Goal: Task Accomplishment & Management: Manage account settings

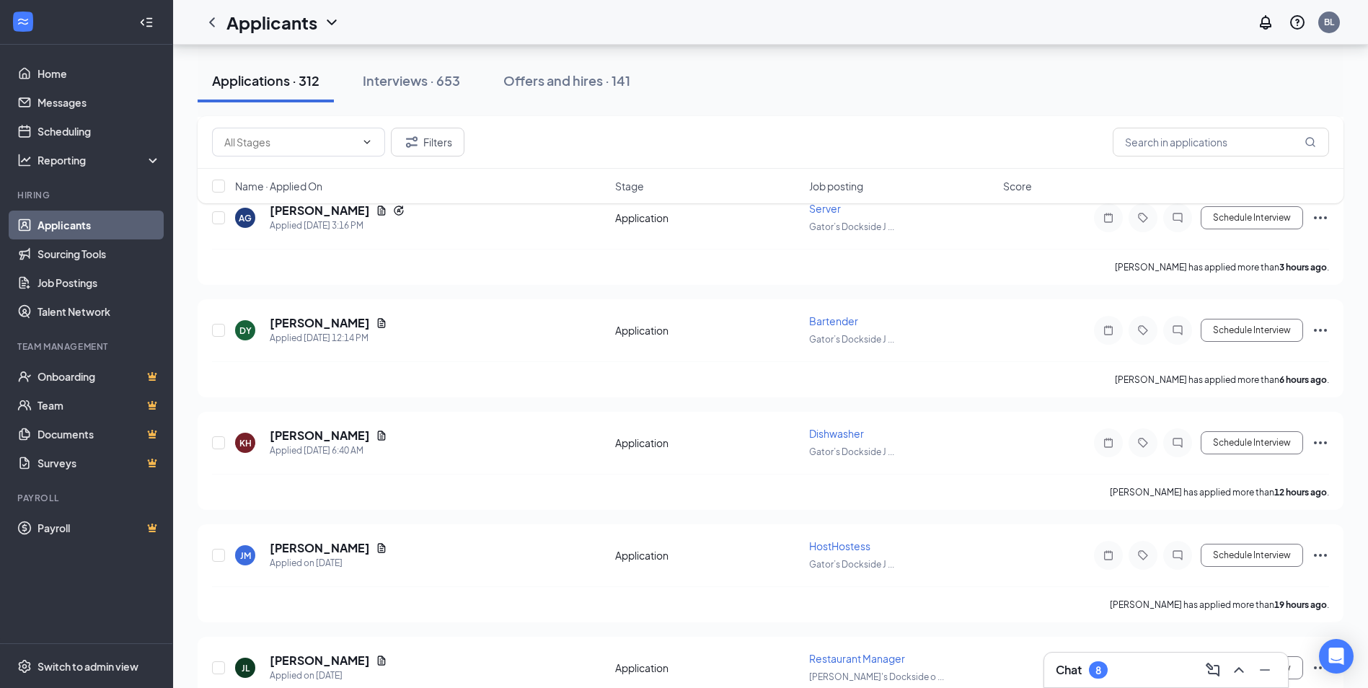
scroll to position [288, 0]
click at [1244, 665] on icon "ChevronUp" at bounding box center [1238, 669] width 17 height 17
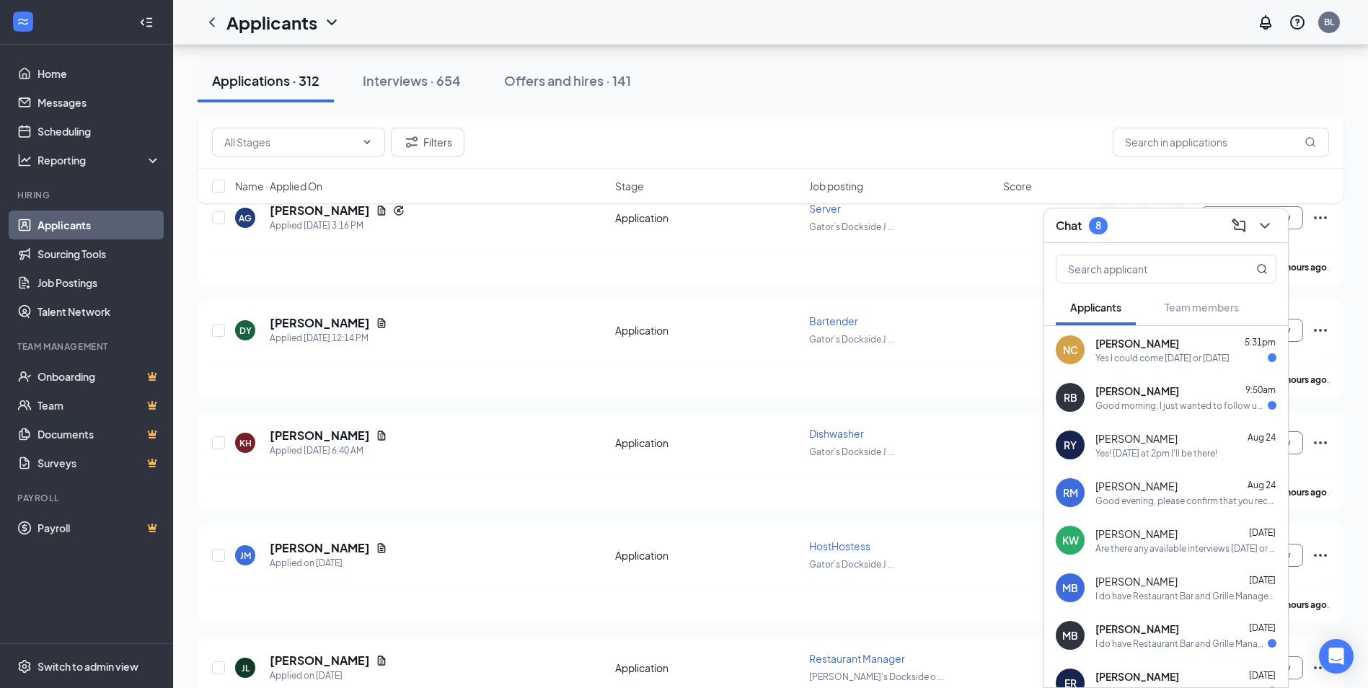
click at [1152, 342] on span "[PERSON_NAME]" at bounding box center [1137, 343] width 84 height 14
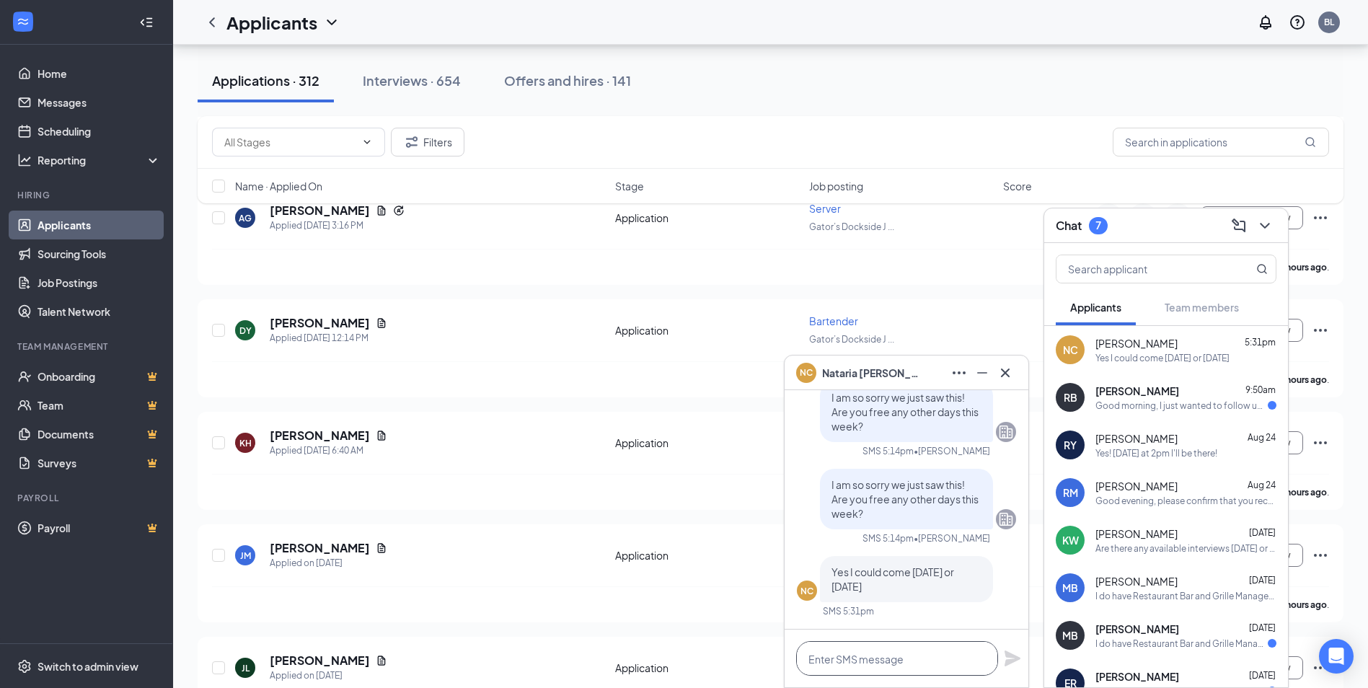
click at [896, 661] on textarea at bounding box center [897, 658] width 202 height 35
type textarea "Could we do [DATE] at 2 PM?"
click at [1016, 659] on icon "Plane" at bounding box center [1012, 658] width 16 height 16
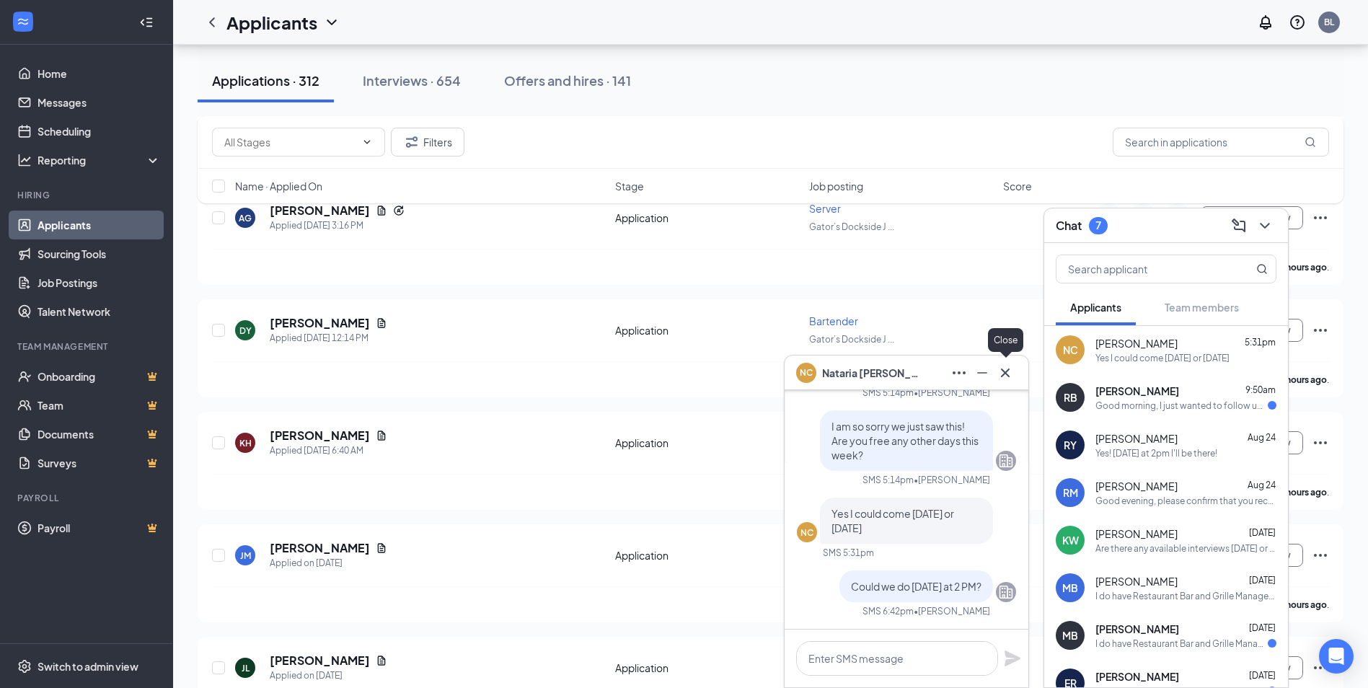
click at [1005, 379] on icon "Cross" at bounding box center [1004, 372] width 17 height 17
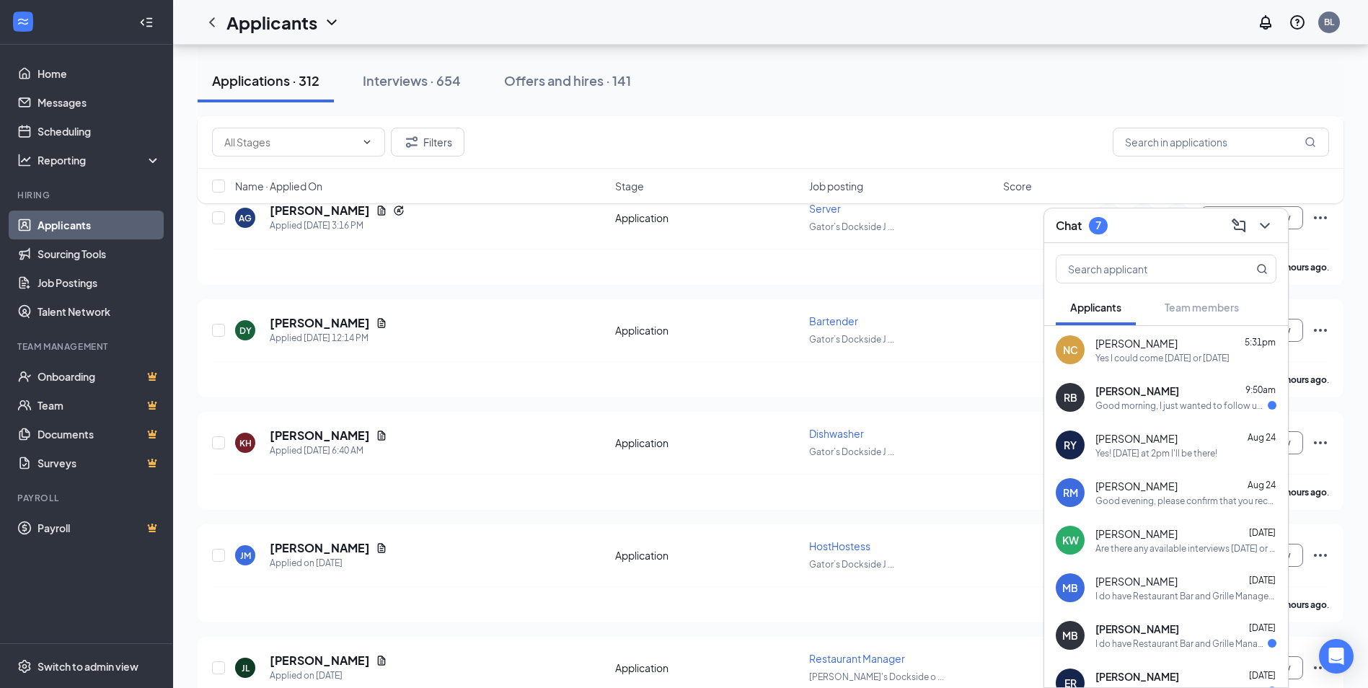
click at [1261, 230] on icon "ChevronDown" at bounding box center [1264, 225] width 17 height 17
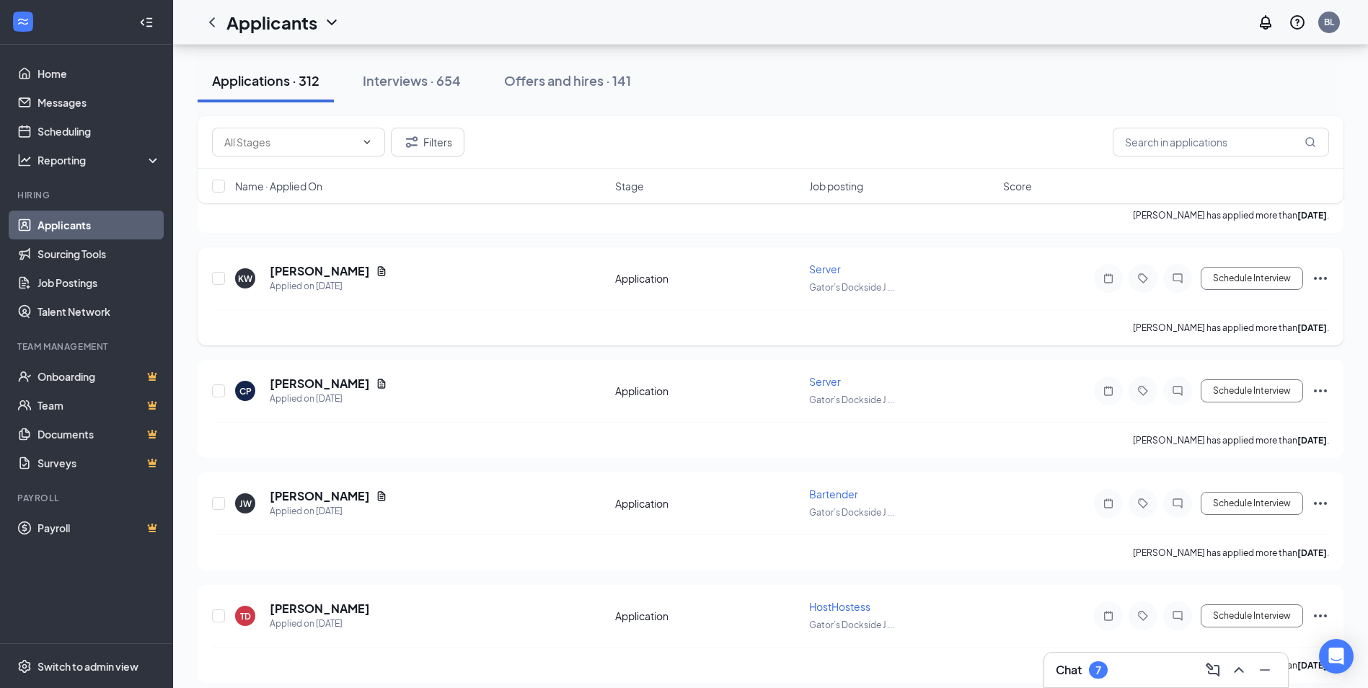
scroll to position [1947, 0]
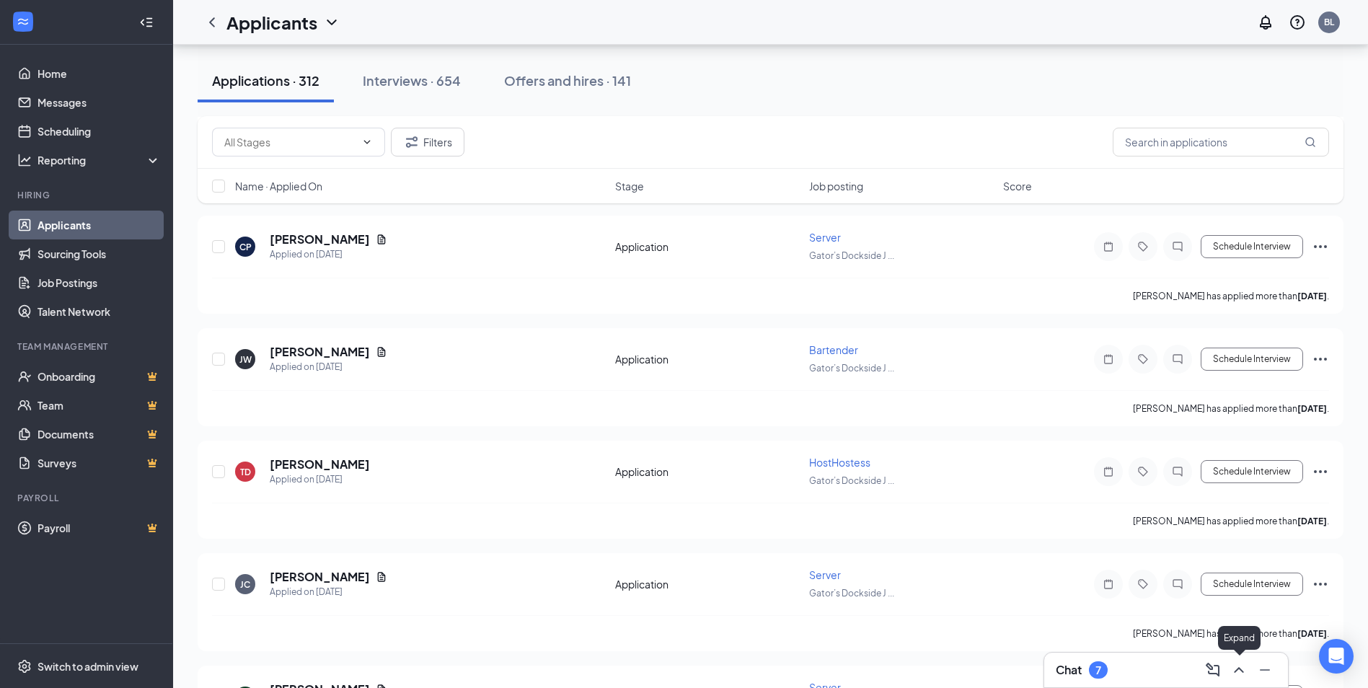
click at [1242, 673] on icon "ChevronUp" at bounding box center [1238, 669] width 17 height 17
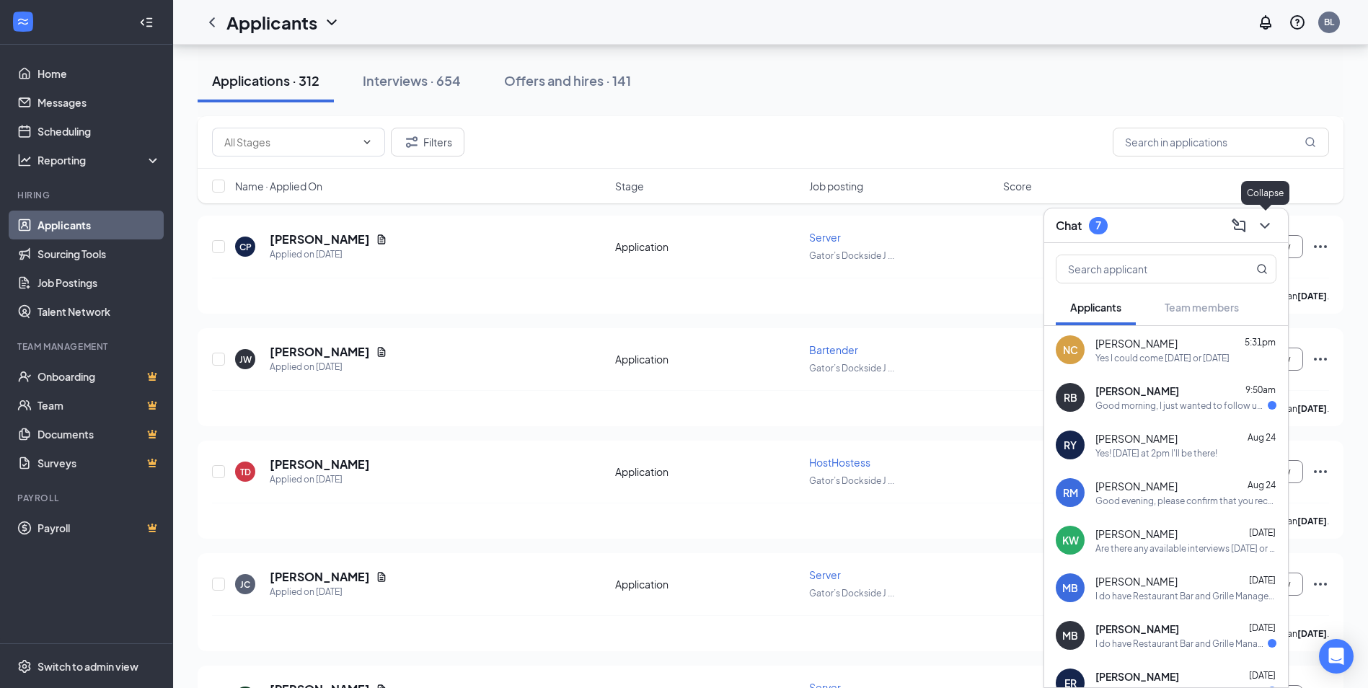
click at [1273, 226] on button at bounding box center [1264, 225] width 23 height 23
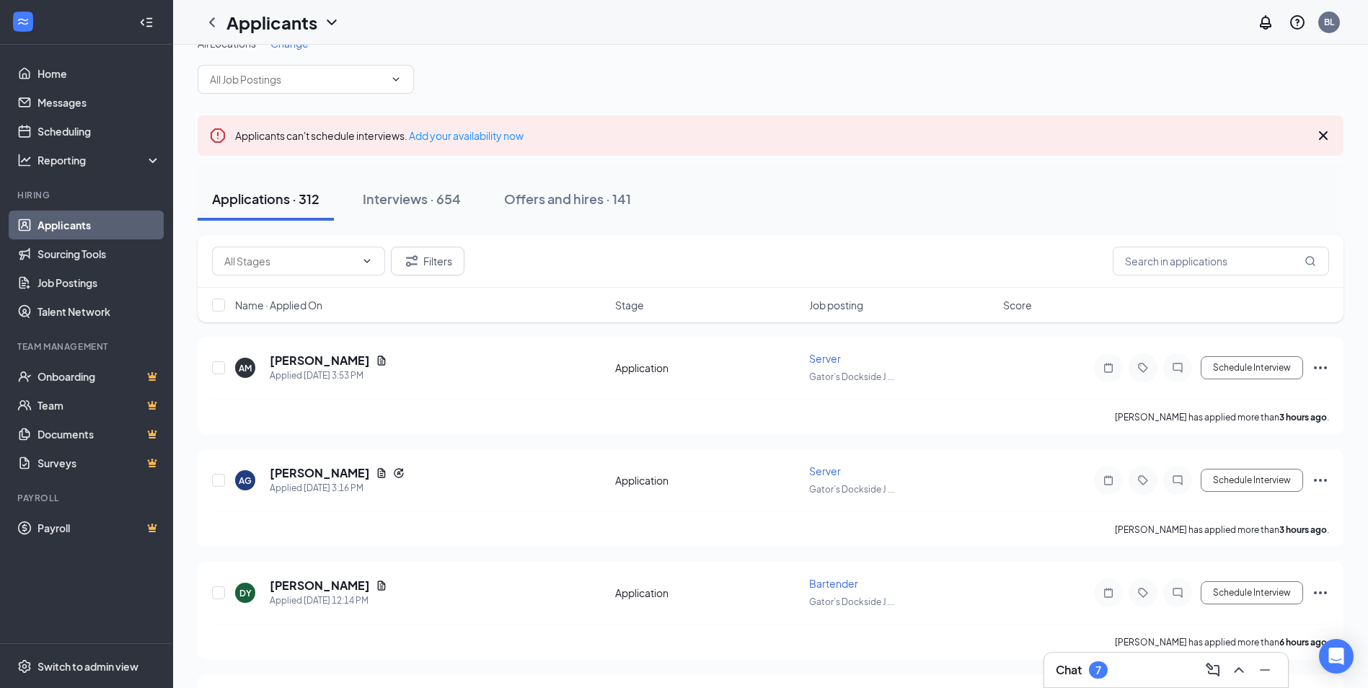
scroll to position [0, 0]
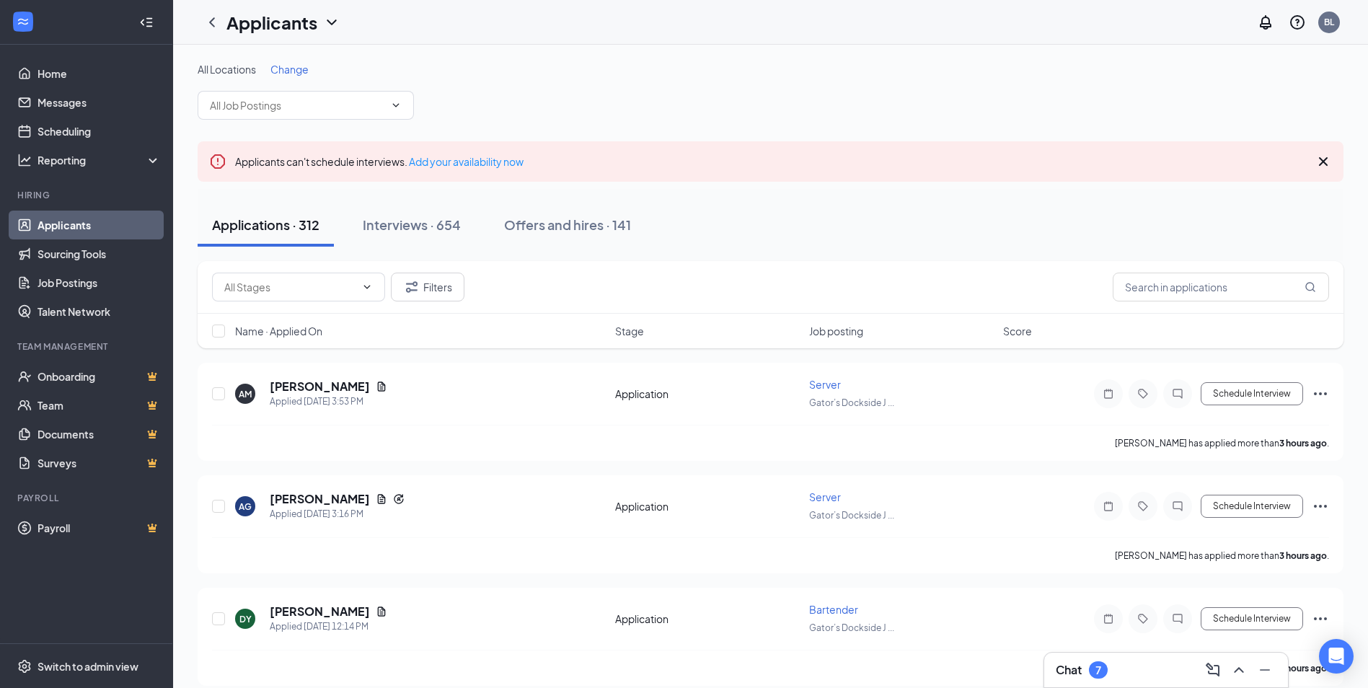
click at [288, 70] on span "Change" at bounding box center [289, 69] width 38 height 13
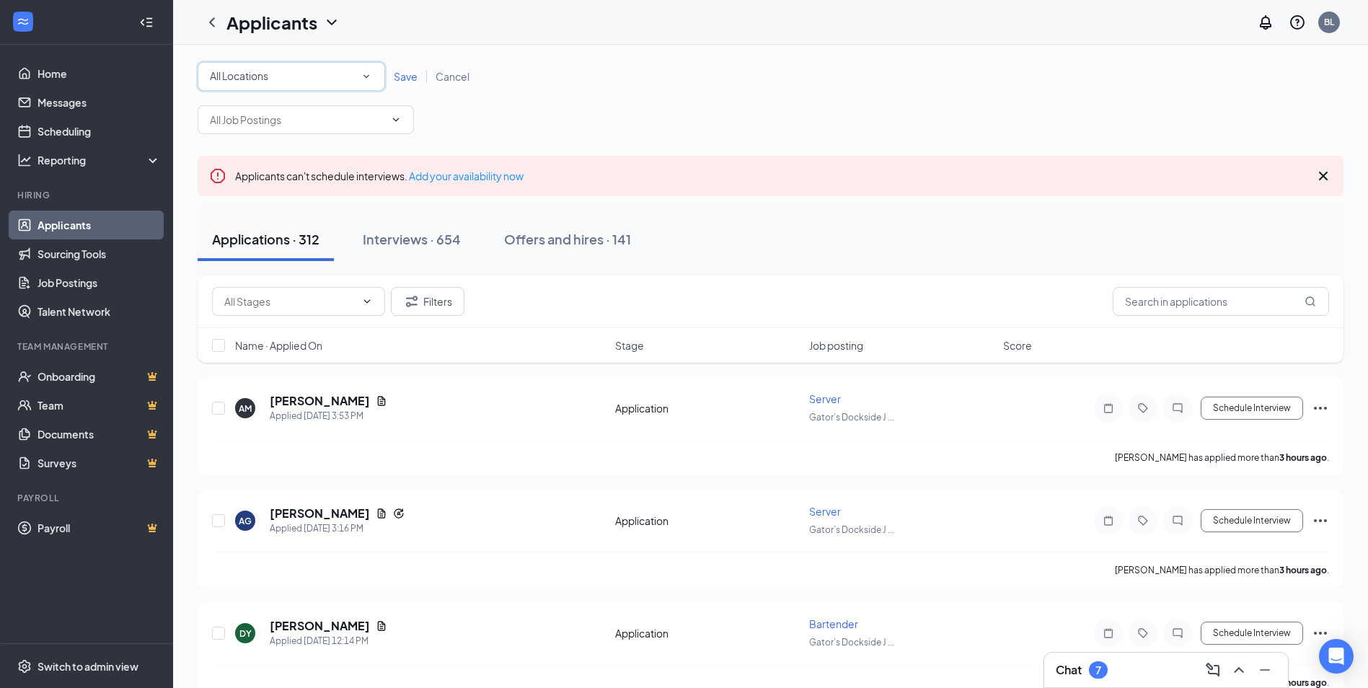
click at [298, 72] on div "All Locations" at bounding box center [291, 76] width 163 height 17
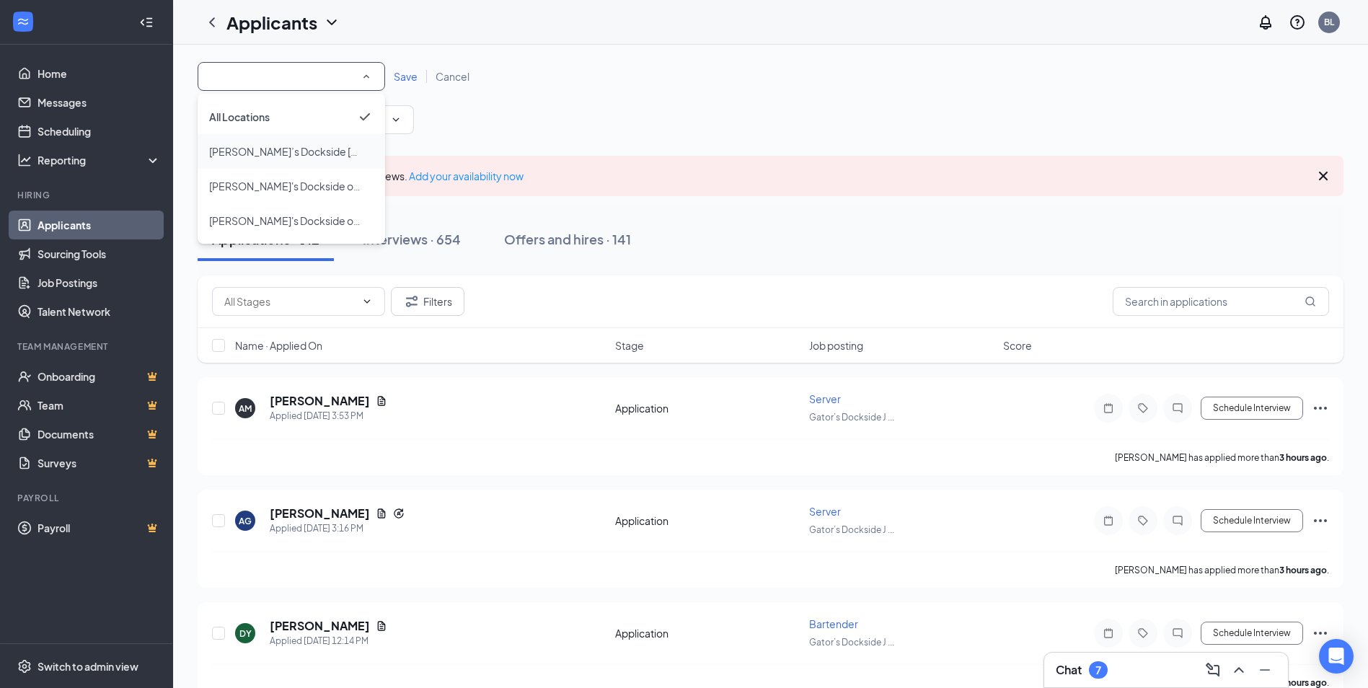
click at [315, 157] on span "[PERSON_NAME]’s Dockside [GEOGRAPHIC_DATA]" at bounding box center [331, 151] width 244 height 13
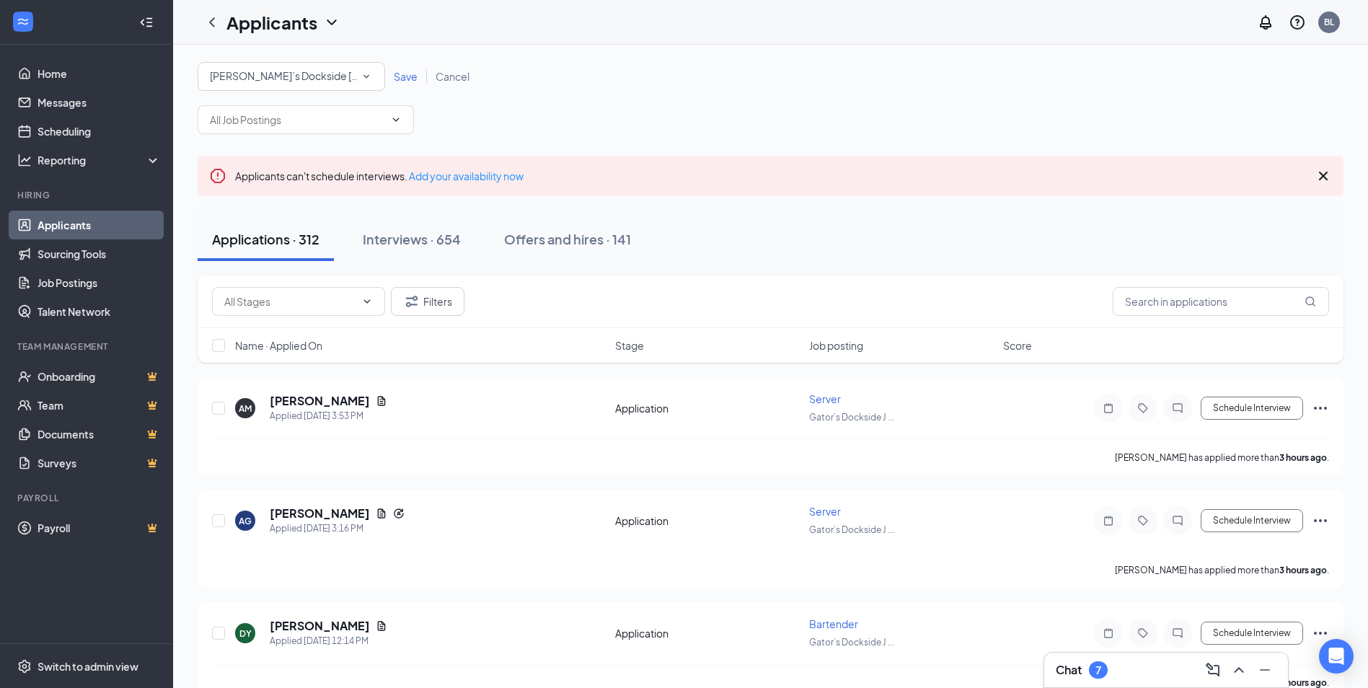
click at [407, 75] on span "Save" at bounding box center [406, 76] width 24 height 13
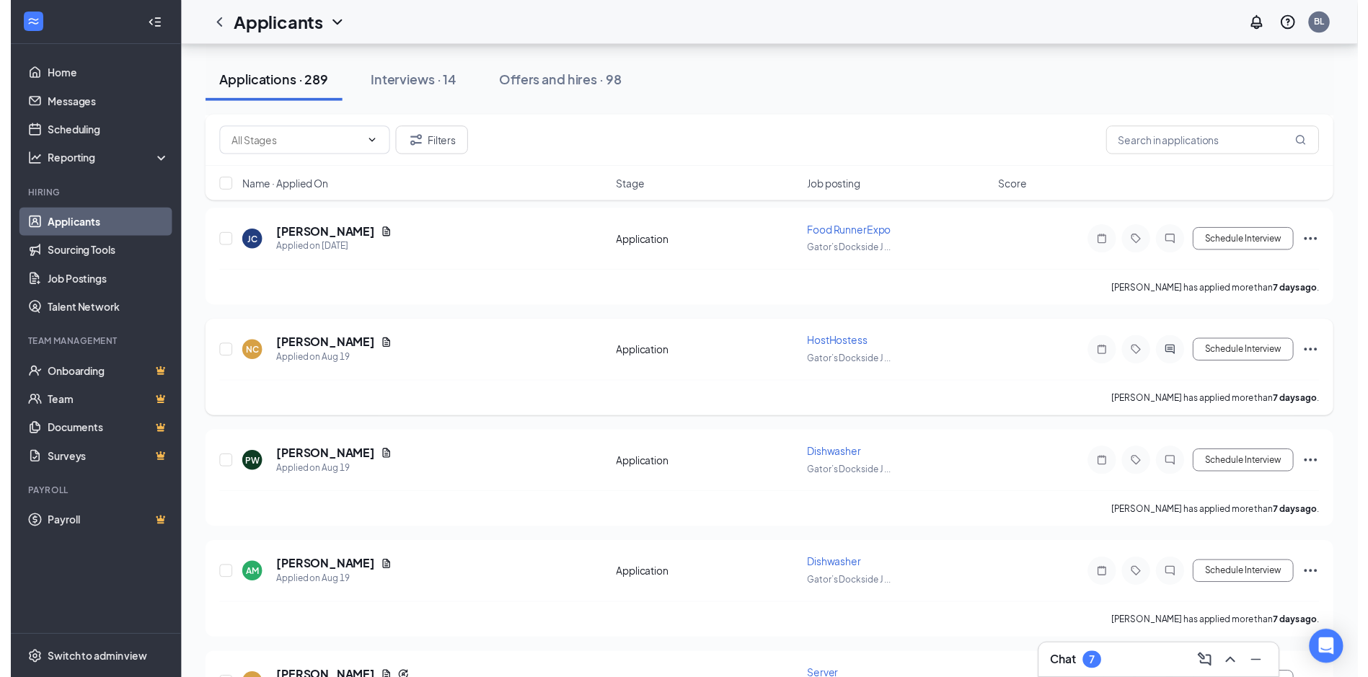
scroll to position [5551, 0]
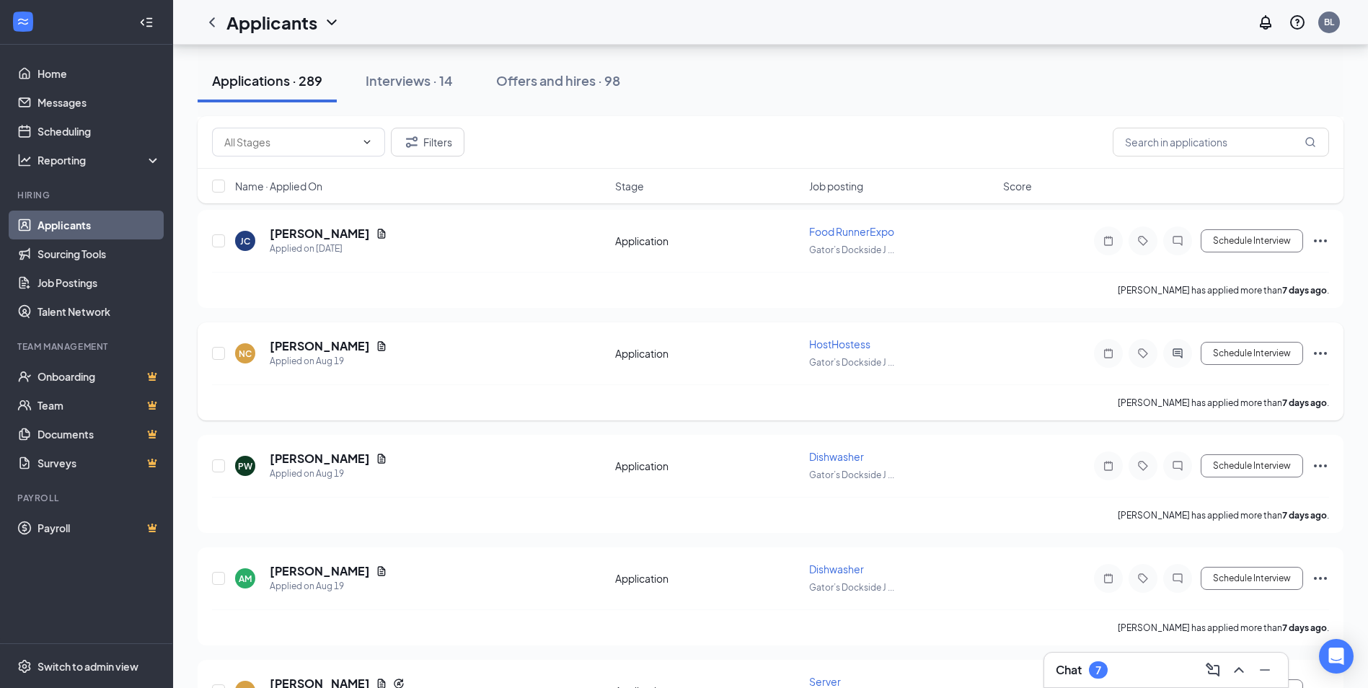
click at [378, 345] on icon "Document" at bounding box center [382, 345] width 8 height 9
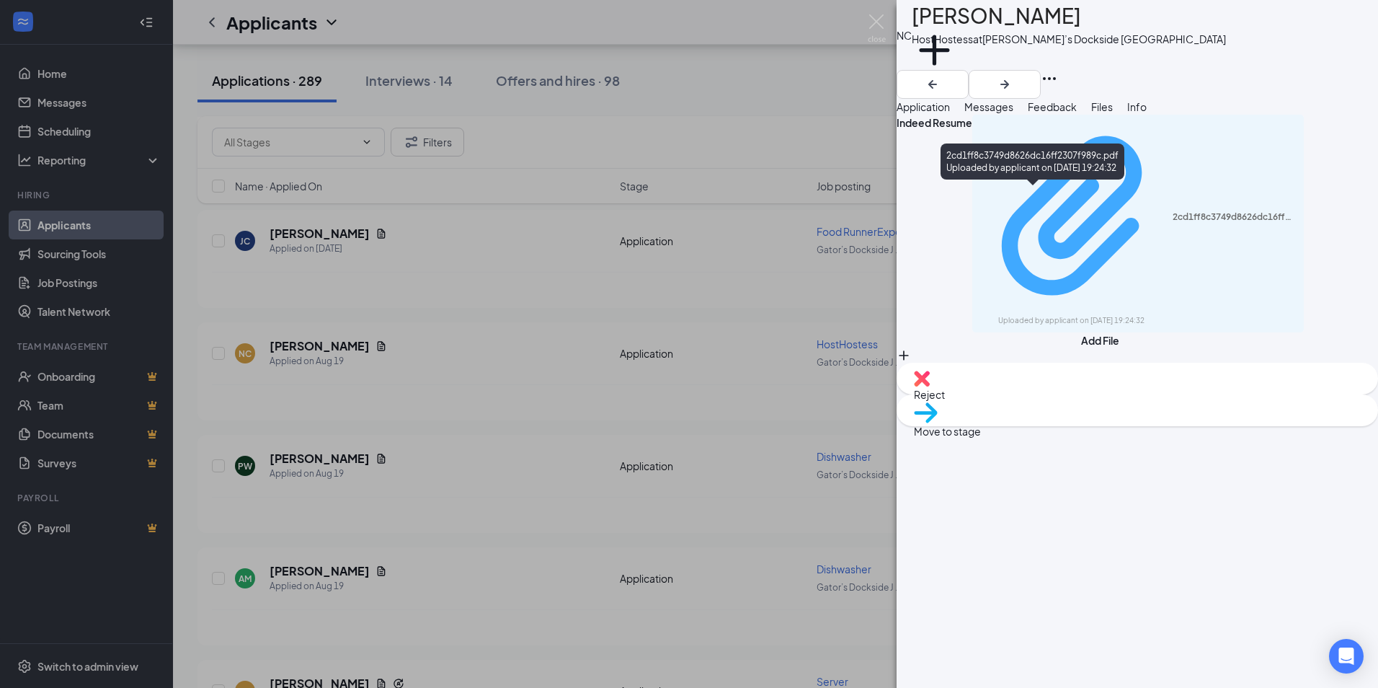
click at [999, 315] on div "Uploaded by applicant on [DATE] 19:24:32" at bounding box center [1107, 321] width 216 height 12
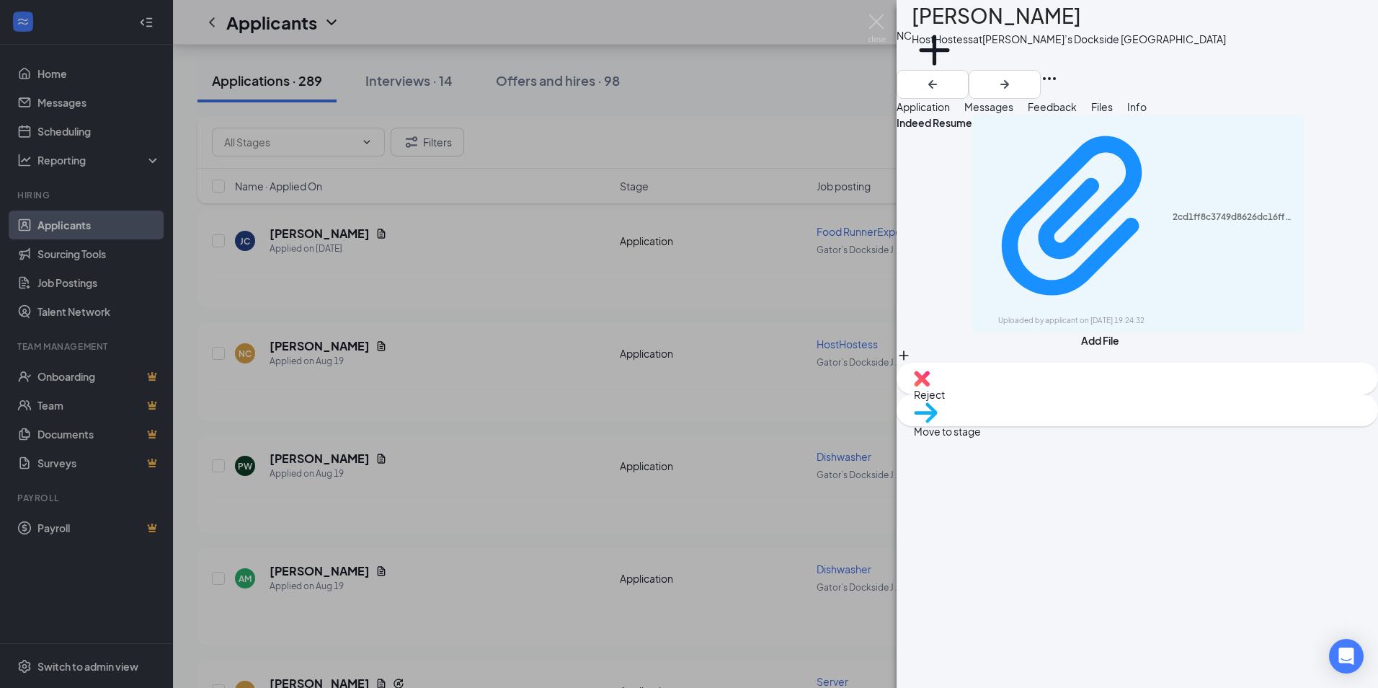
click at [500, 288] on div "NC [PERSON_NAME] HostHostess at Gator’s Dockside Jonesville Add a tag Applicati…" at bounding box center [689, 344] width 1378 height 688
click at [521, 265] on div "NC [PERSON_NAME] HostHostess at Gator’s Dockside Jonesville Add a tag Applicati…" at bounding box center [689, 344] width 1378 height 688
click at [863, 25] on div "Applicants BL" at bounding box center [775, 22] width 1205 height 45
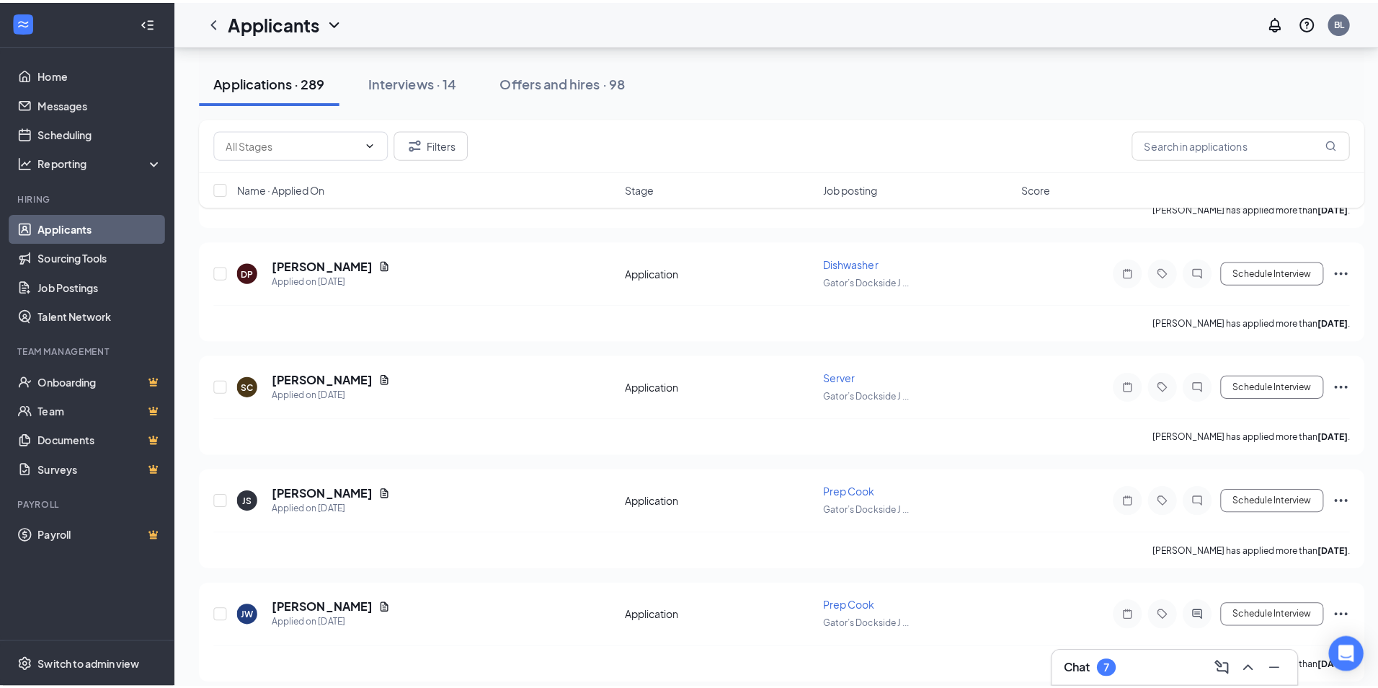
scroll to position [11103, 0]
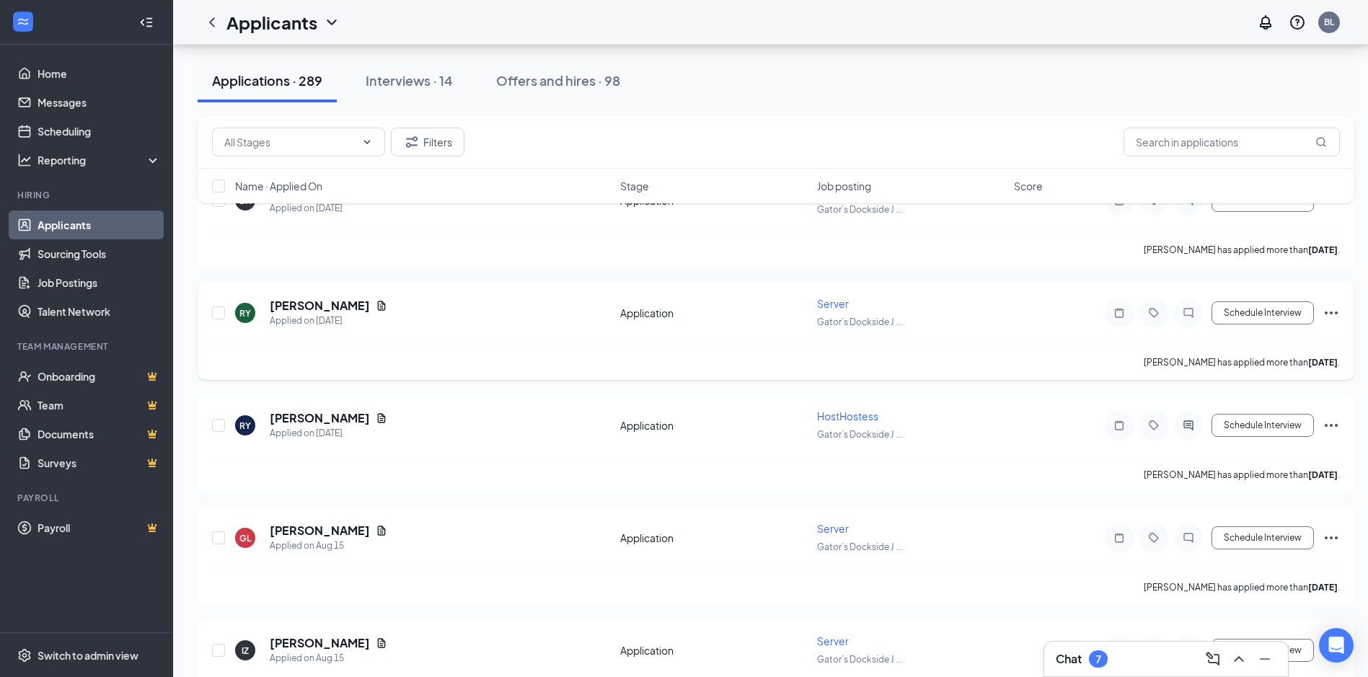
click at [376, 305] on icon "Document" at bounding box center [382, 306] width 12 height 12
click at [347, 420] on div at bounding box center [684, 338] width 1368 height 677
click at [376, 415] on icon "Document" at bounding box center [382, 418] width 12 height 12
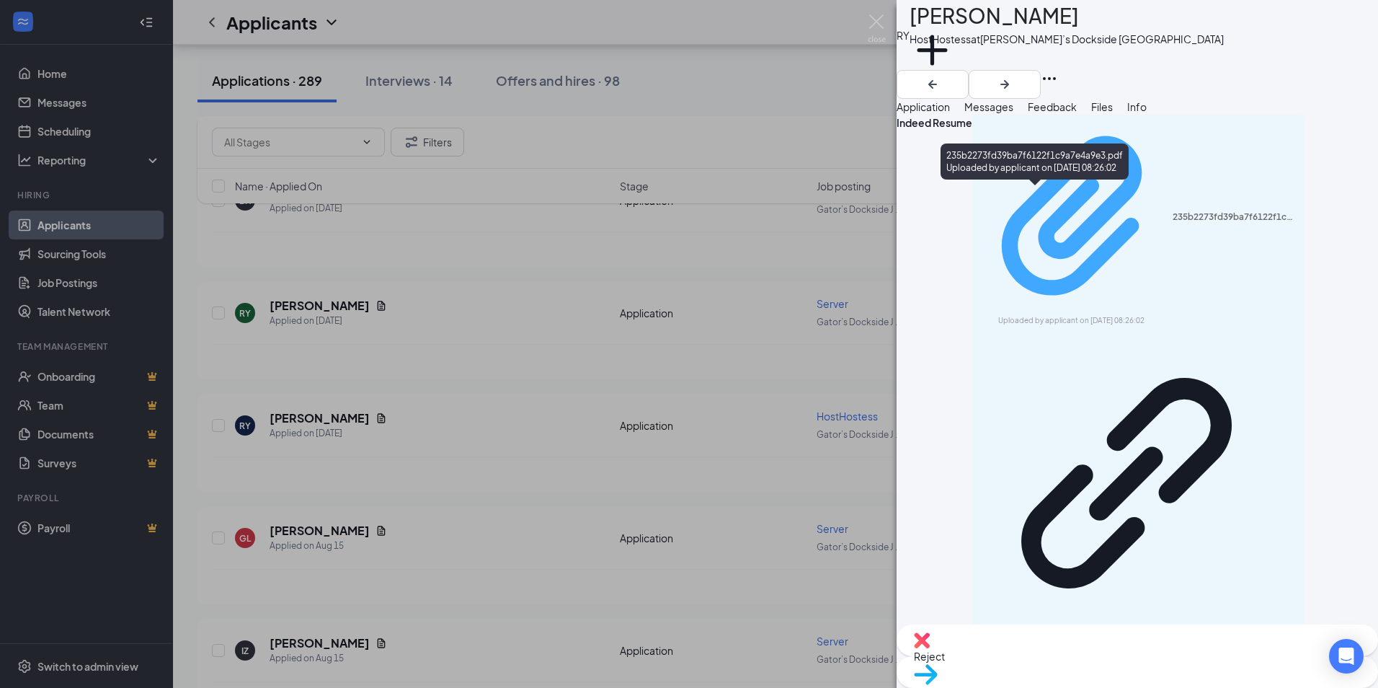
click at [1128, 315] on div "Uploaded by applicant on [DATE] 08:26:02" at bounding box center [1107, 321] width 216 height 12
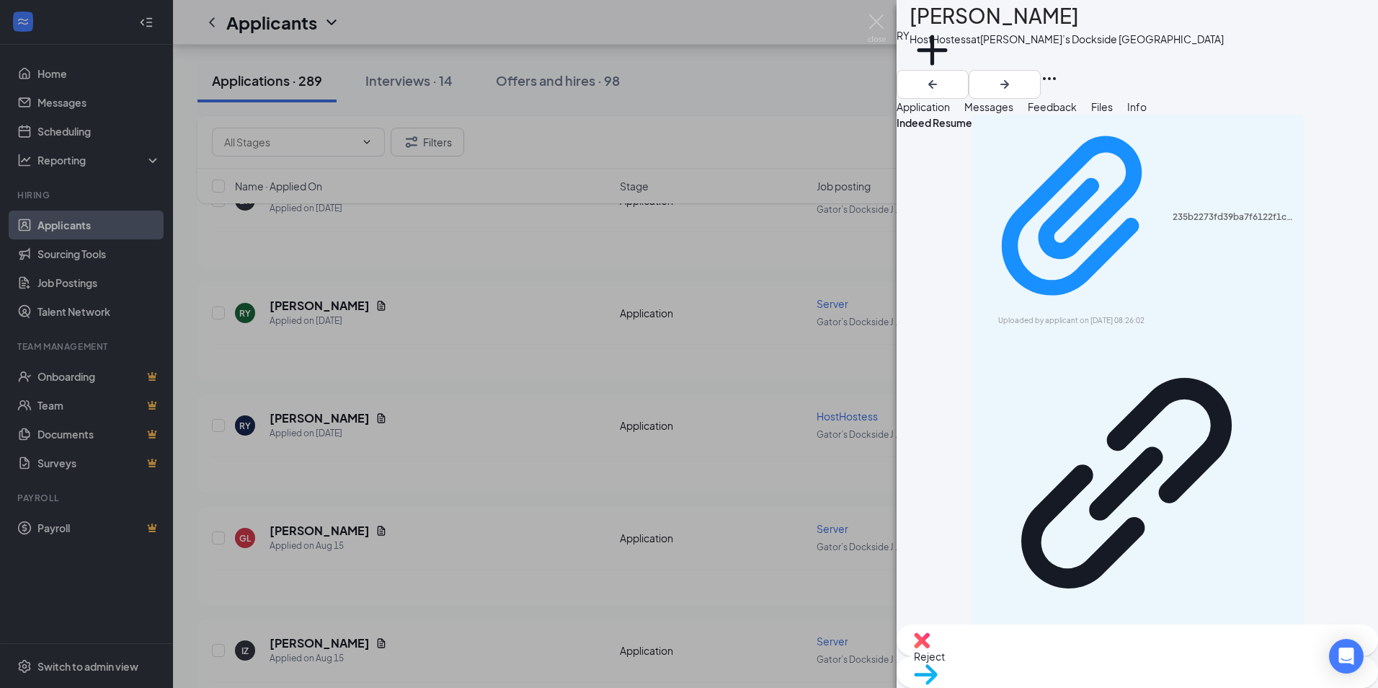
click at [748, 183] on div "[PERSON_NAME] HostHostess at Gator’s Dockside Jonesville Add a tag Application …" at bounding box center [689, 344] width 1378 height 688
click at [873, 29] on img at bounding box center [877, 28] width 18 height 28
